Goal: Information Seeking & Learning: Find specific fact

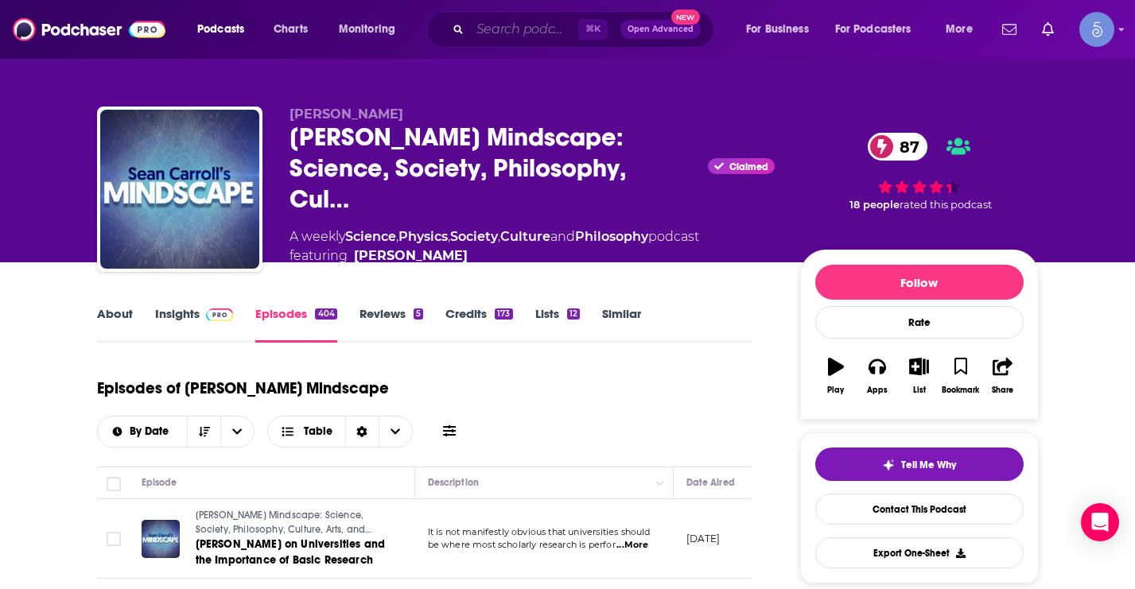
click at [522, 29] on input "Search podcasts, credits, & more..." at bounding box center [524, 29] width 108 height 25
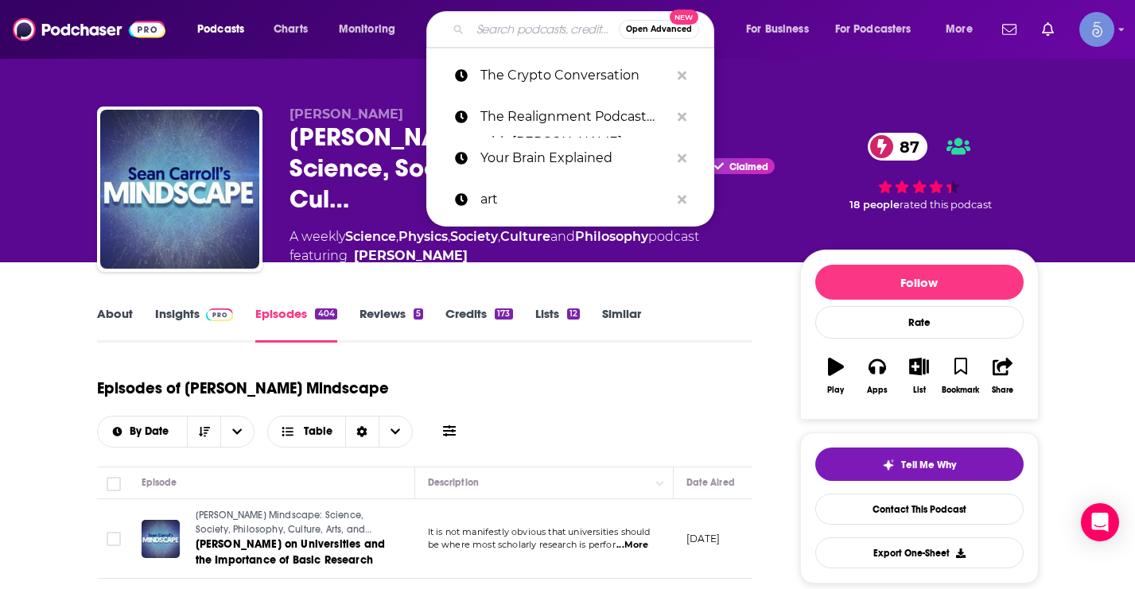
paste input "https://www.youtube.com/playlist?list=PLffQhrABvROcoePNCJAFEXbXGFljfVy7P"
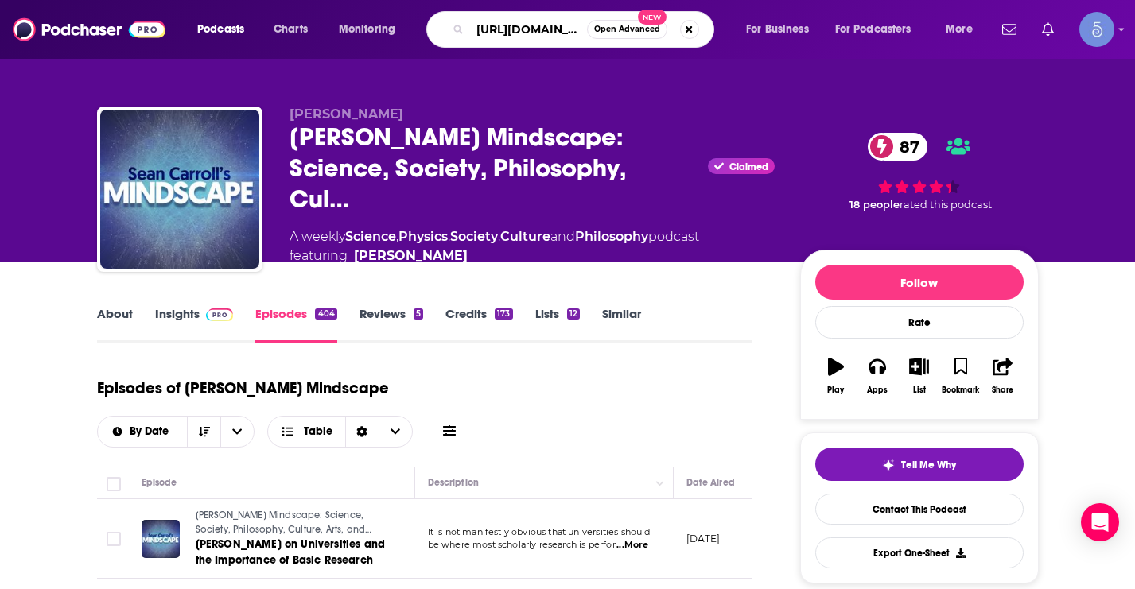
scroll to position [0, 366]
type input "https://www.youtube.com/playlist?list=PLffQhrABvROcoePNCJAFEXbXGFljfVy7P"
click at [690, 26] on button "Search podcasts, credits, & more..." at bounding box center [689, 29] width 19 height 19
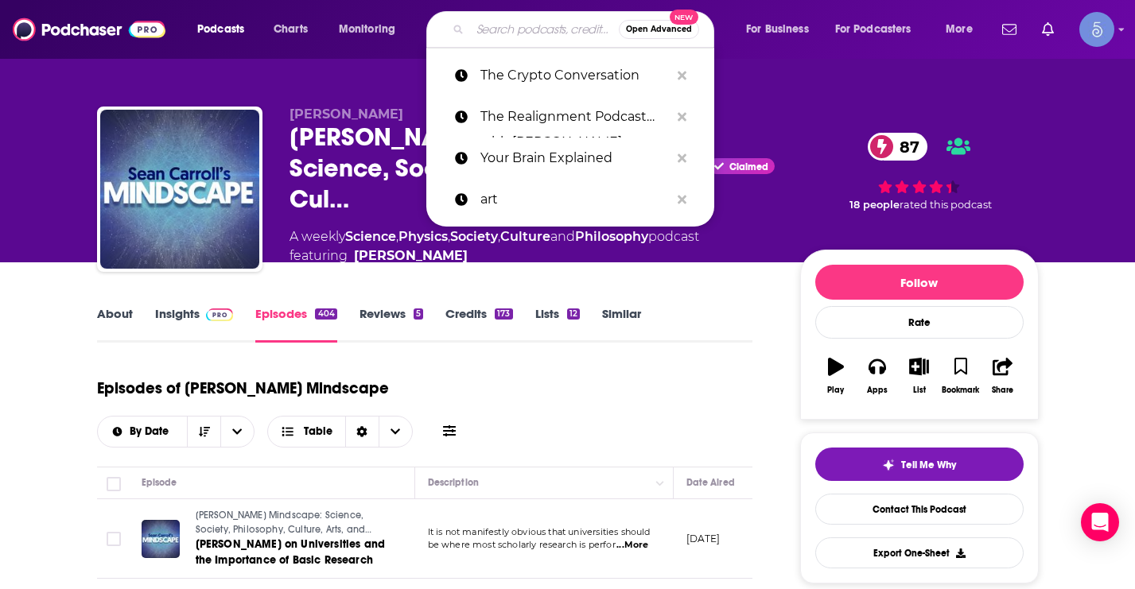
scroll to position [0, 0]
click at [529, 33] on input "Search podcasts, credits, & more..." at bounding box center [544, 29] width 149 height 25
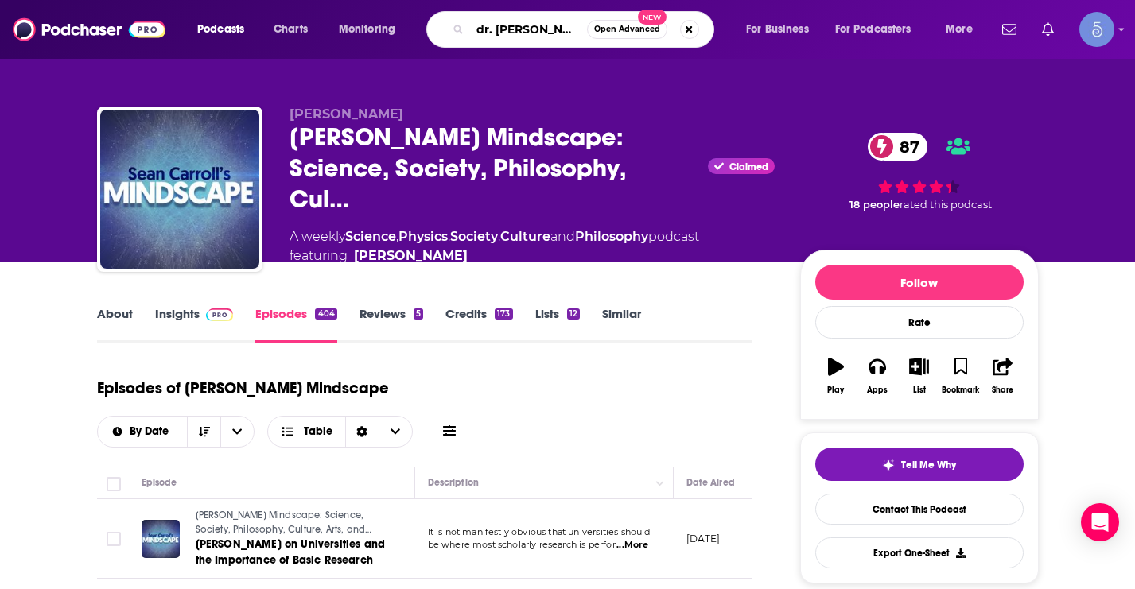
type input "dr. louise newson"
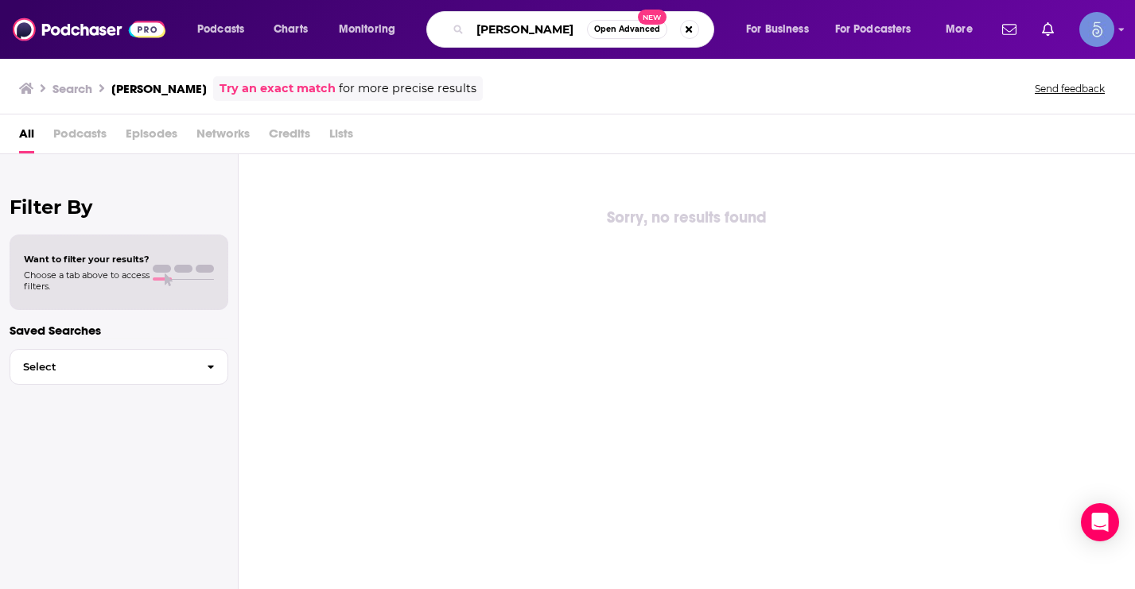
click at [519, 29] on input "dr. louise newson" at bounding box center [528, 29] width 117 height 25
click at [104, 377] on button "Select" at bounding box center [119, 367] width 219 height 36
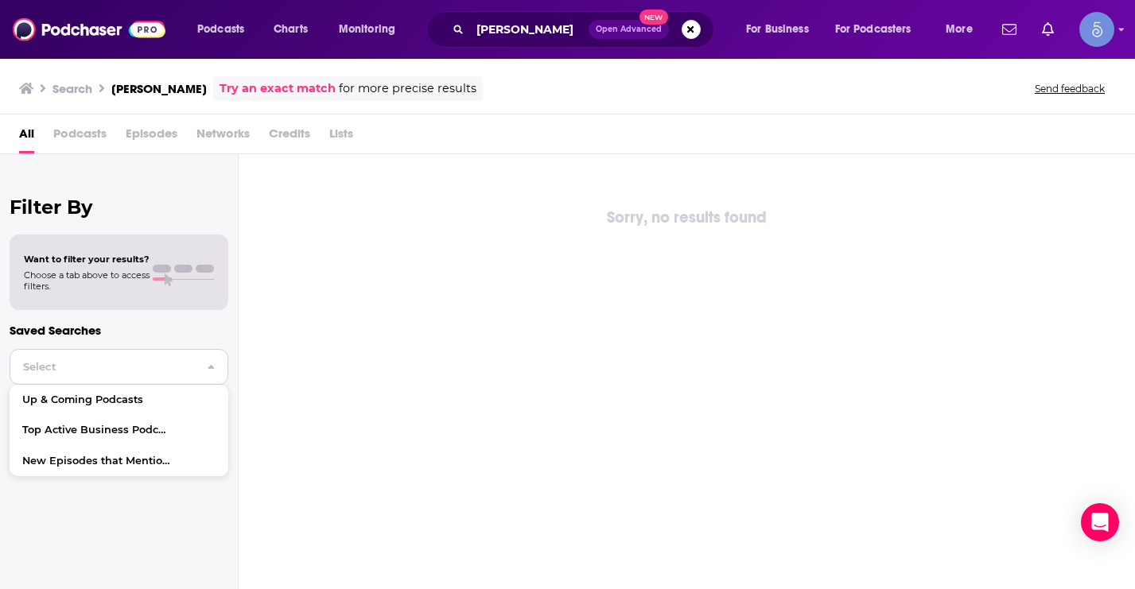
click at [104, 377] on button "Select" at bounding box center [119, 367] width 219 height 36
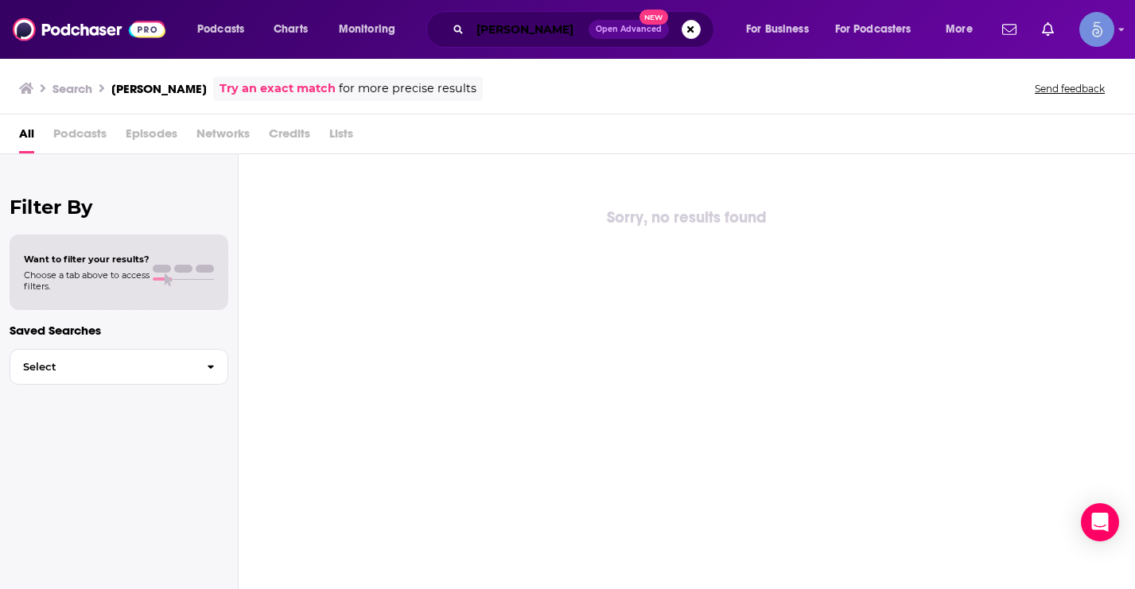
click at [554, 26] on input "dr. louise newson" at bounding box center [529, 29] width 118 height 25
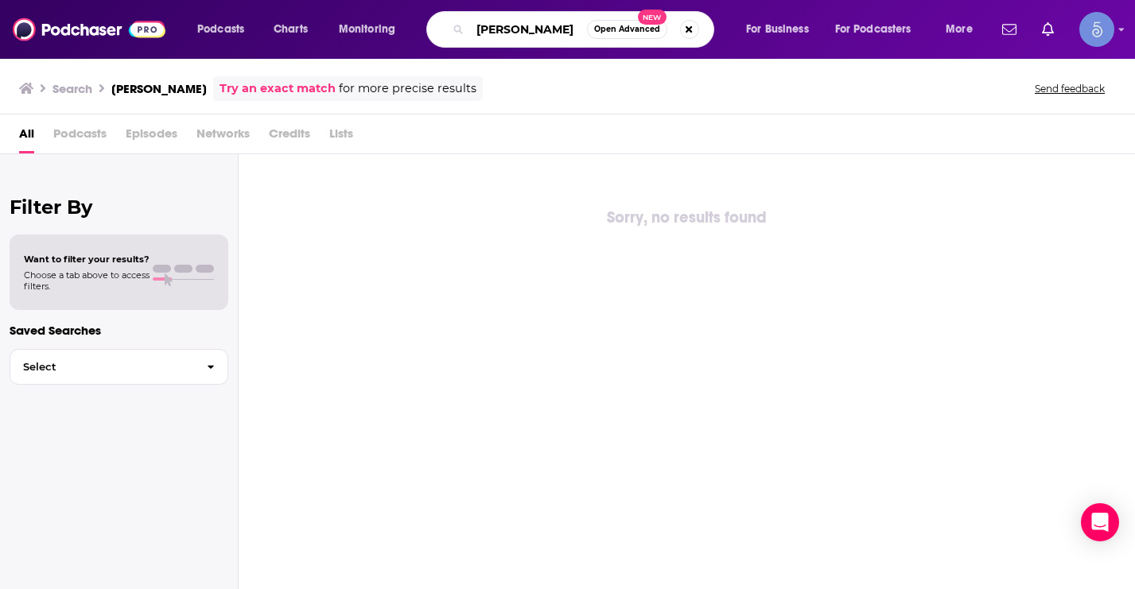
type input "dr. louise newton"
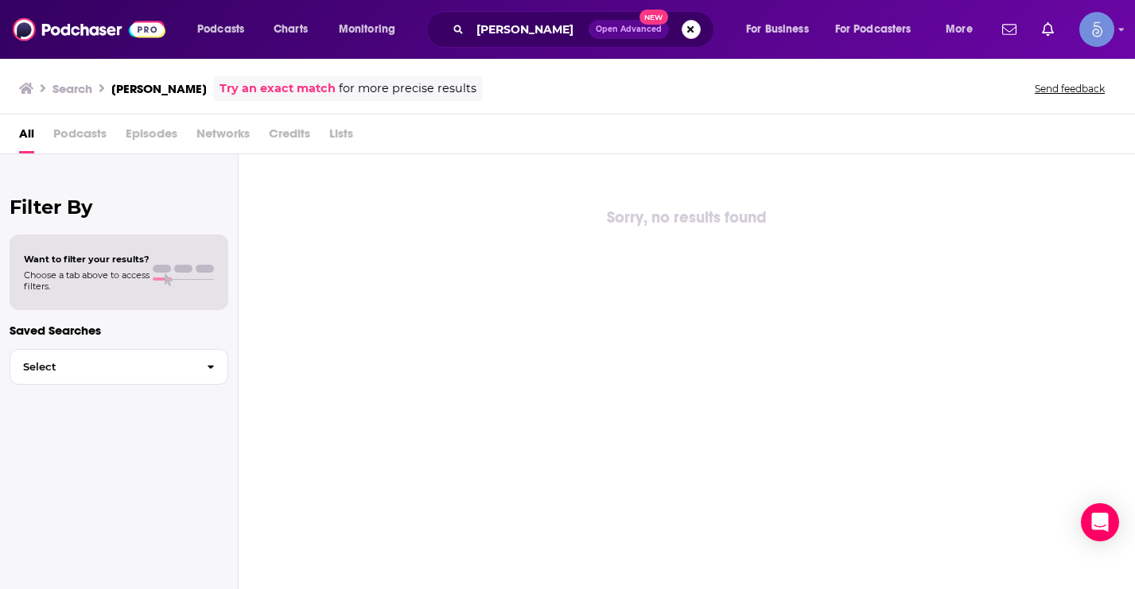
click at [686, 30] on button "Search podcasts, credits, & more..." at bounding box center [691, 29] width 19 height 19
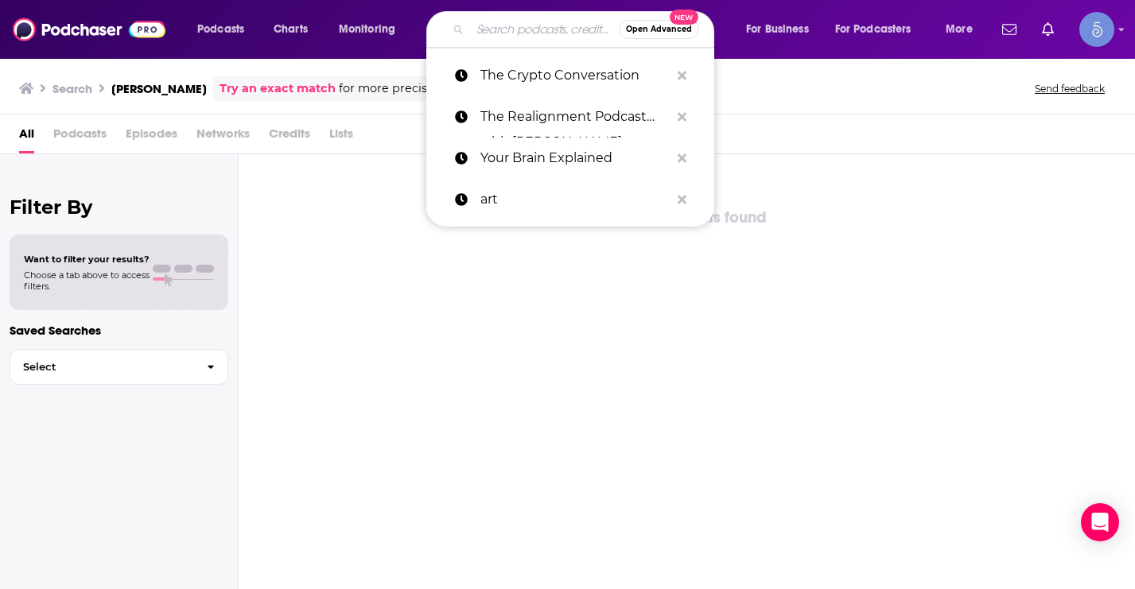
paste input "The Dr Louise Newson Podcast"
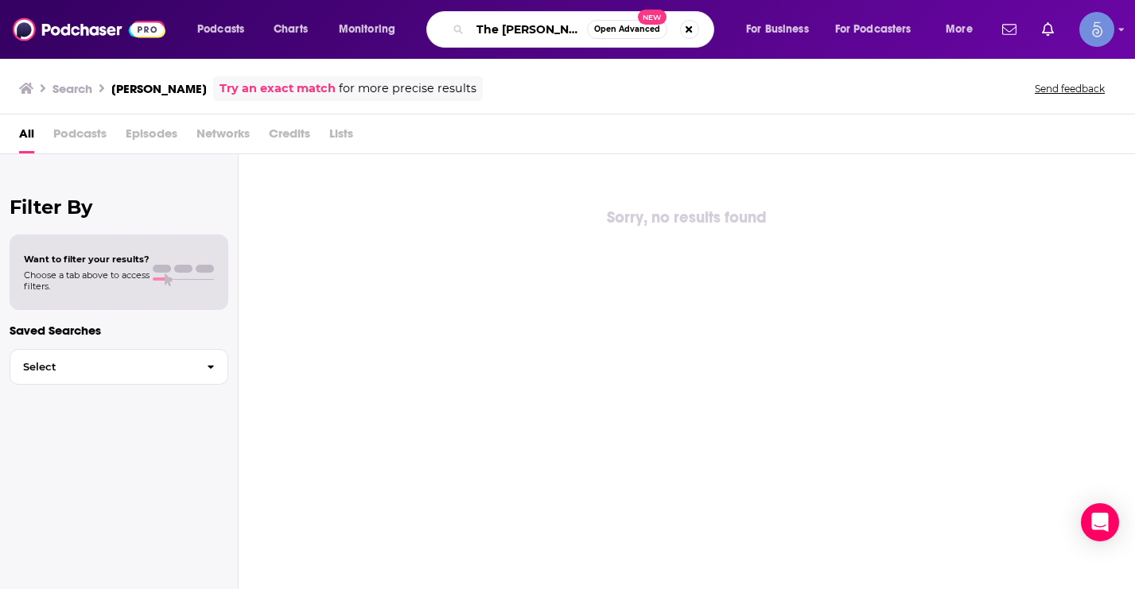
scroll to position [0, 78]
type input "The Dr Louise Newson Podcast"
click at [613, 26] on span "Open Advanced" at bounding box center [627, 29] width 66 height 8
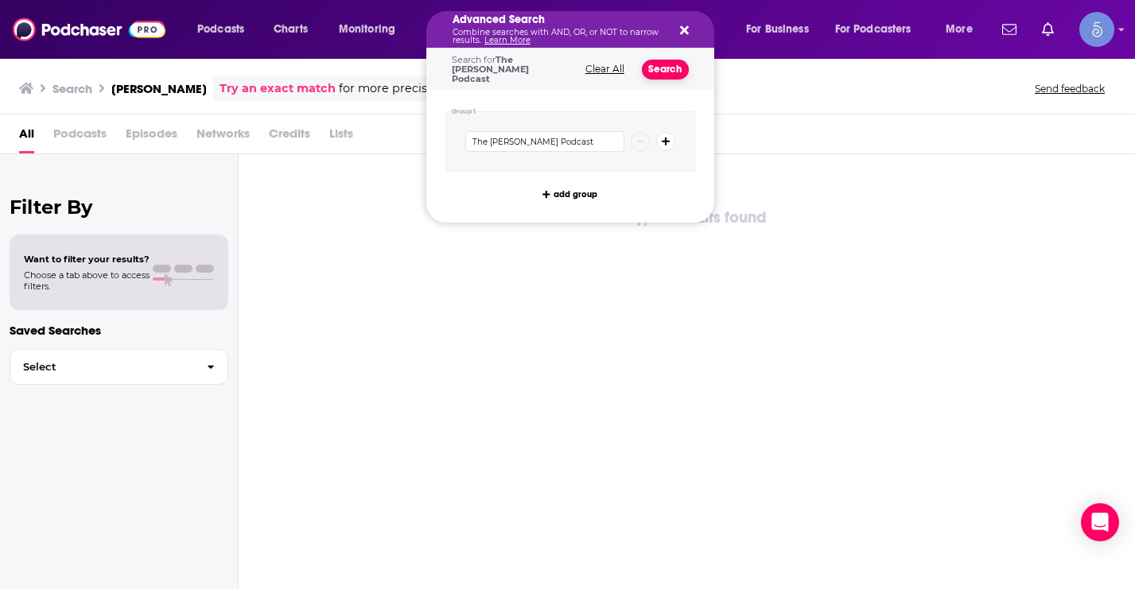
click at [672, 66] on button "Search" at bounding box center [665, 70] width 47 height 20
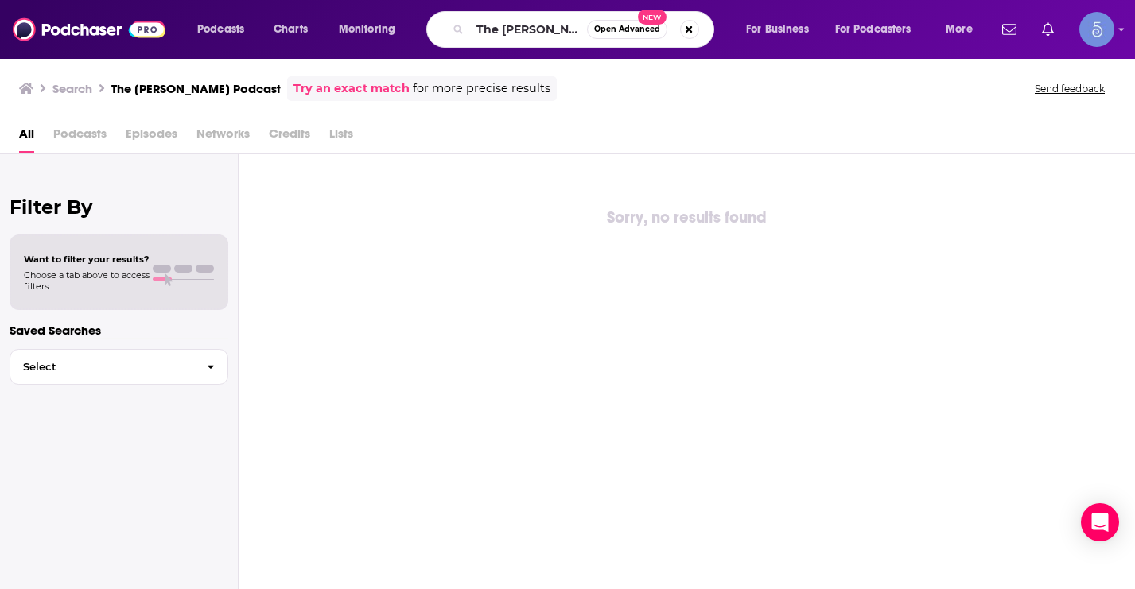
click at [71, 85] on h3 "Search" at bounding box center [72, 88] width 40 height 15
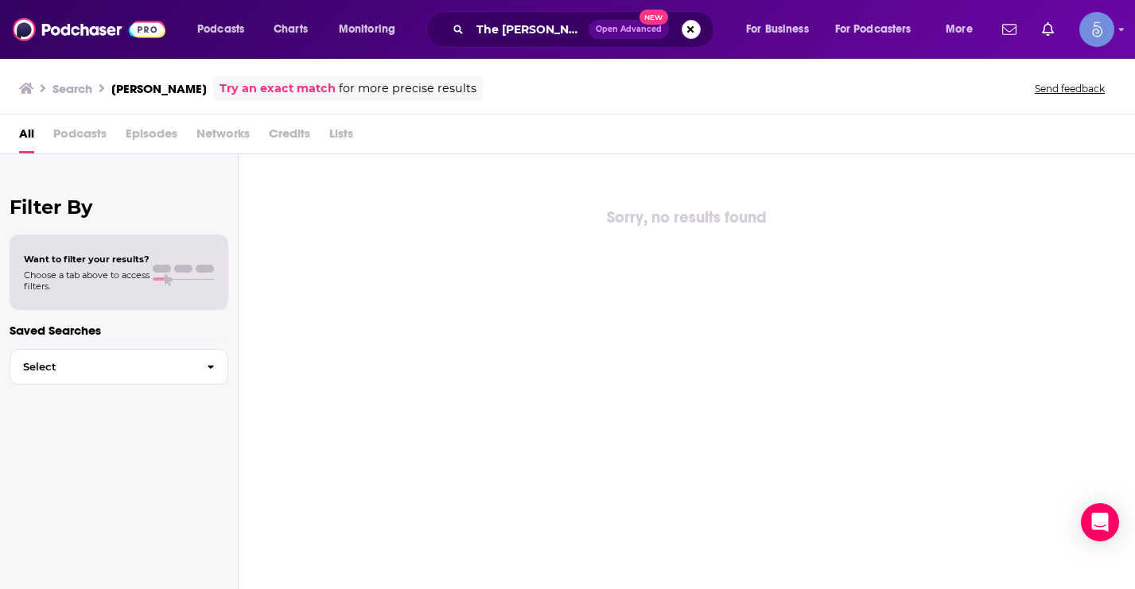
click at [692, 36] on button "Search podcasts, credits, & more..." at bounding box center [691, 29] width 19 height 19
